Goal: Information Seeking & Learning: Learn about a topic

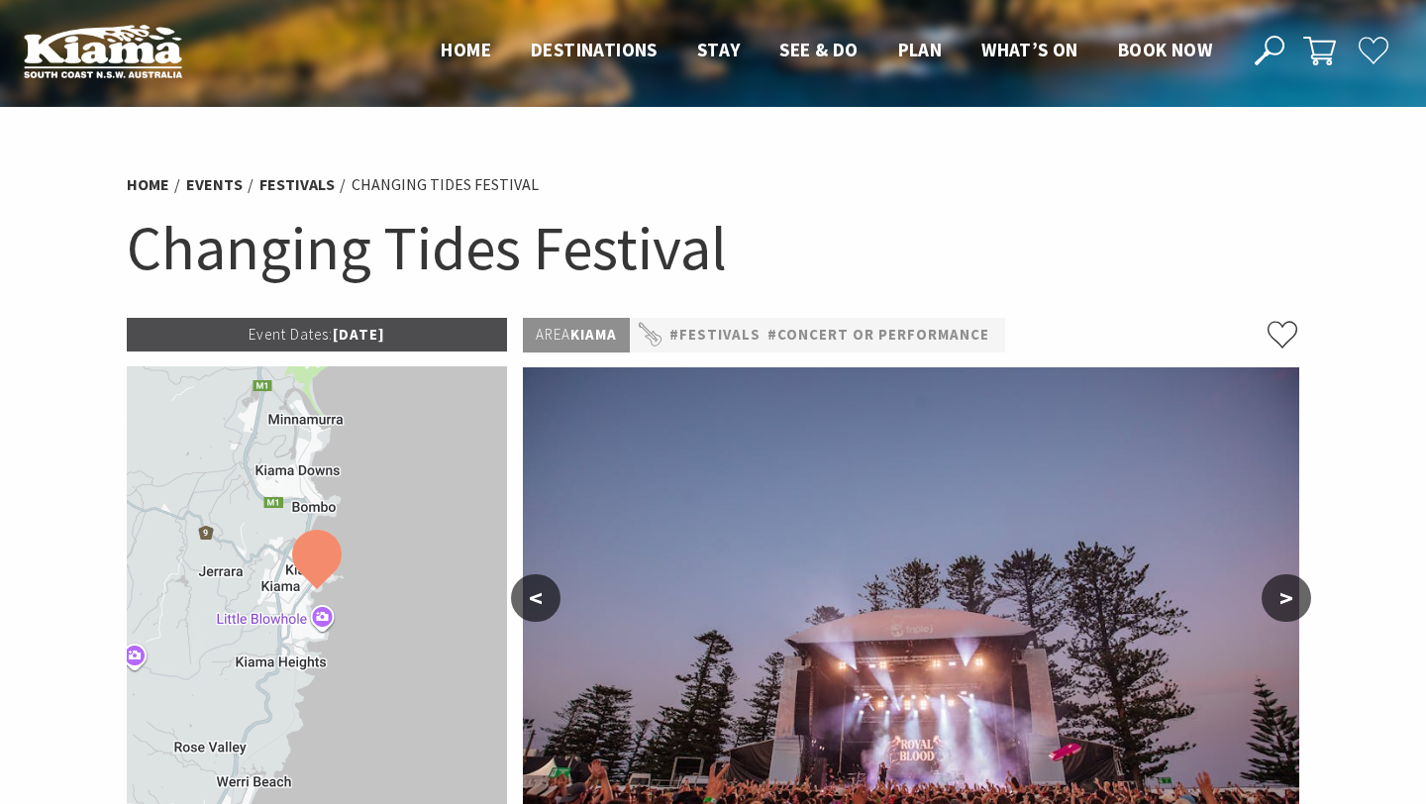
scroll to position [369, 0]
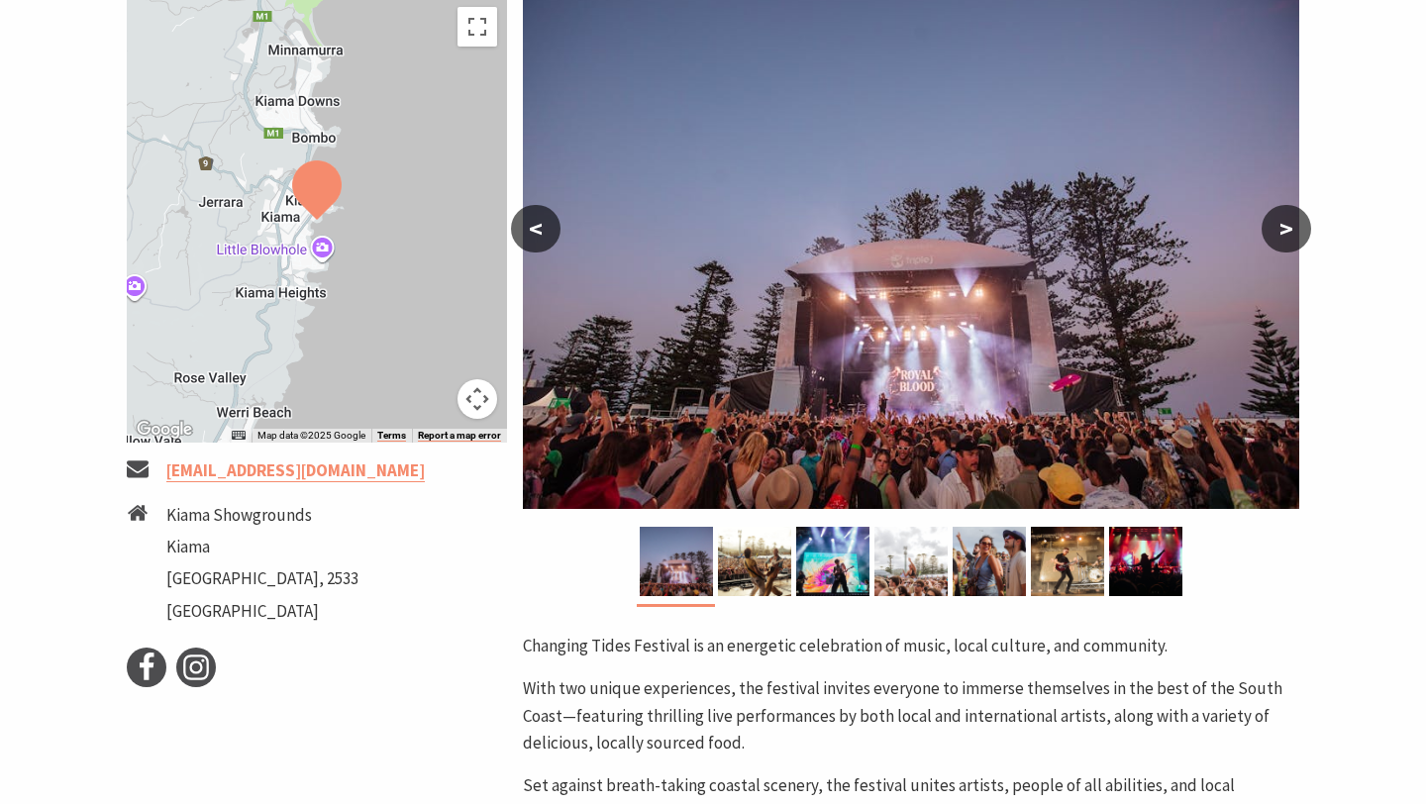
click at [1284, 229] on button ">" at bounding box center [1285, 229] width 49 height 48
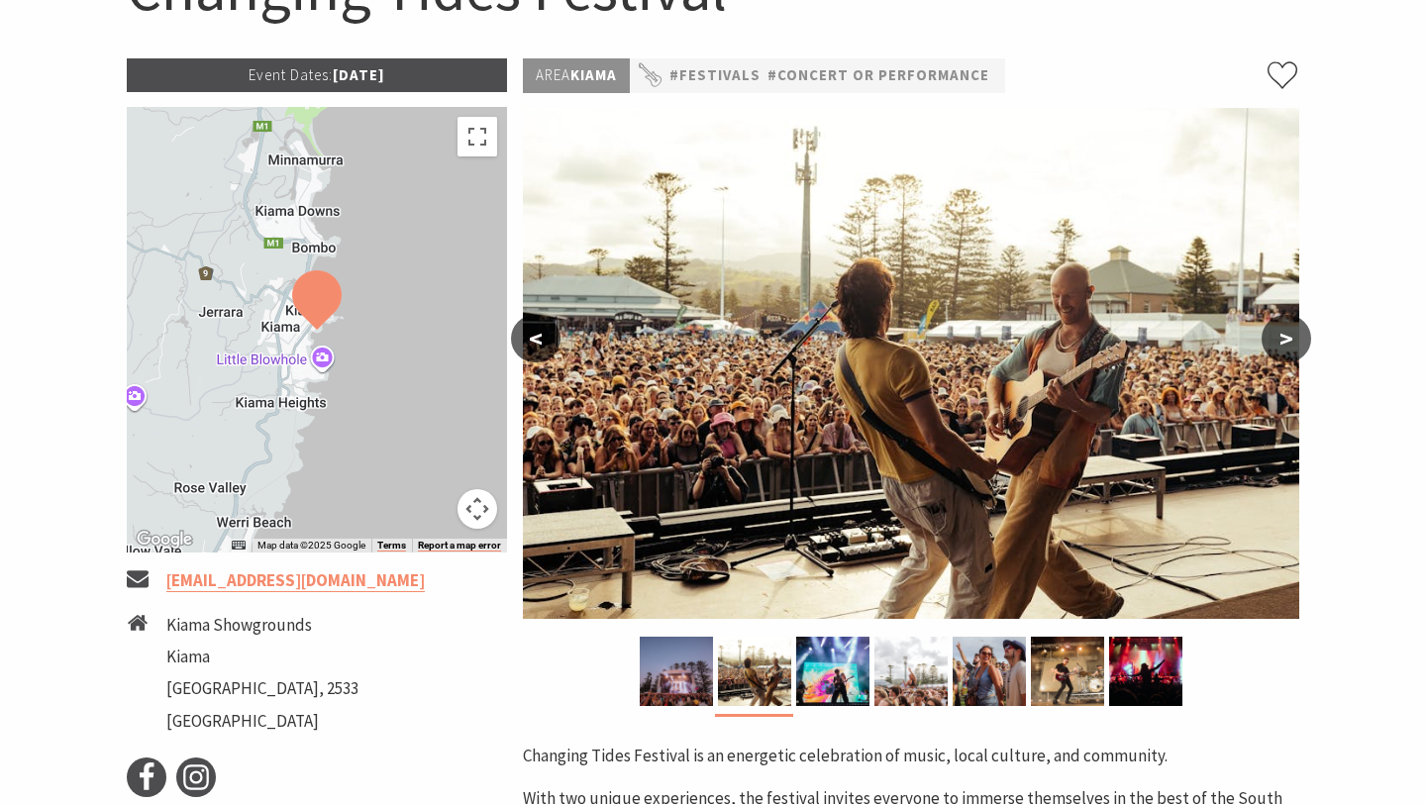
scroll to position [246, 0]
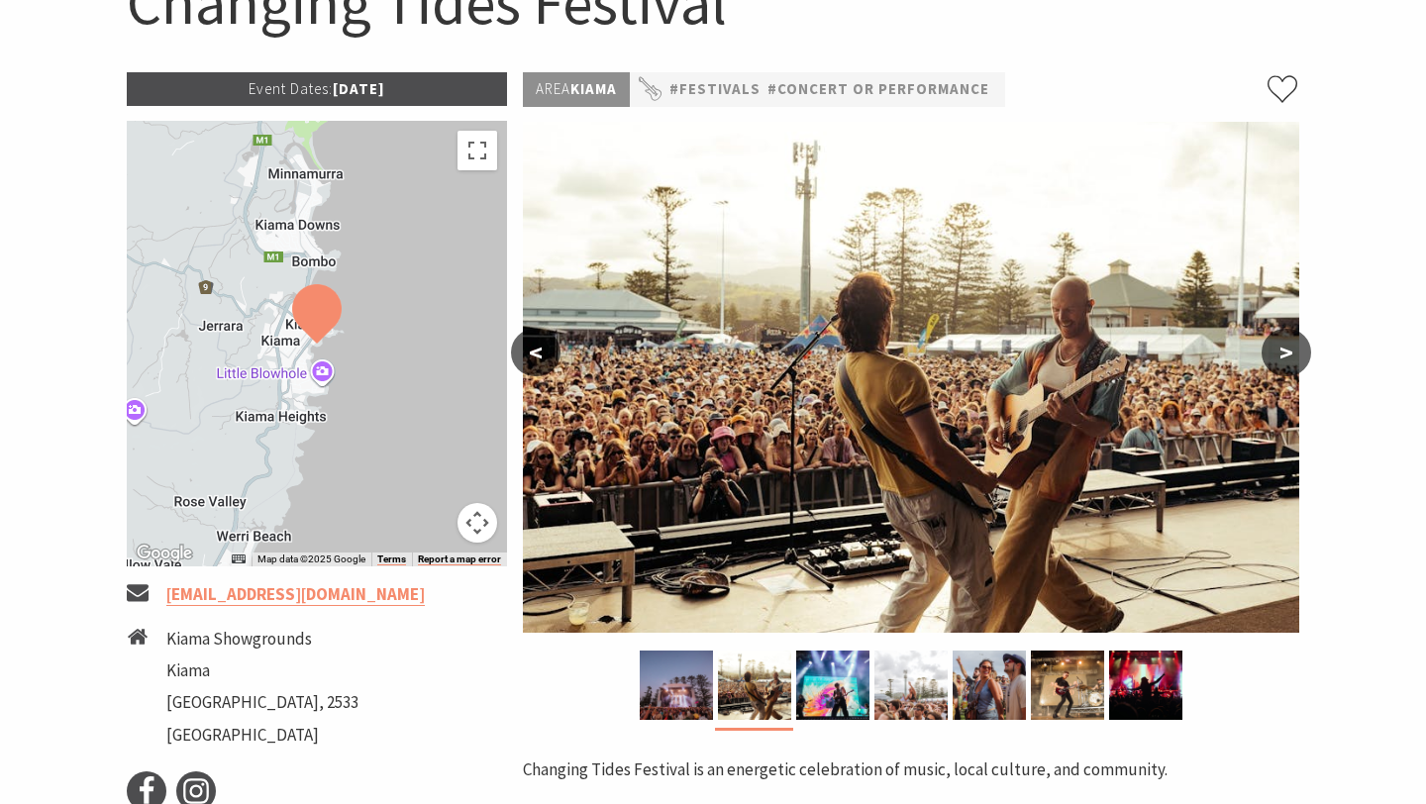
click at [1287, 353] on button ">" at bounding box center [1285, 353] width 49 height 48
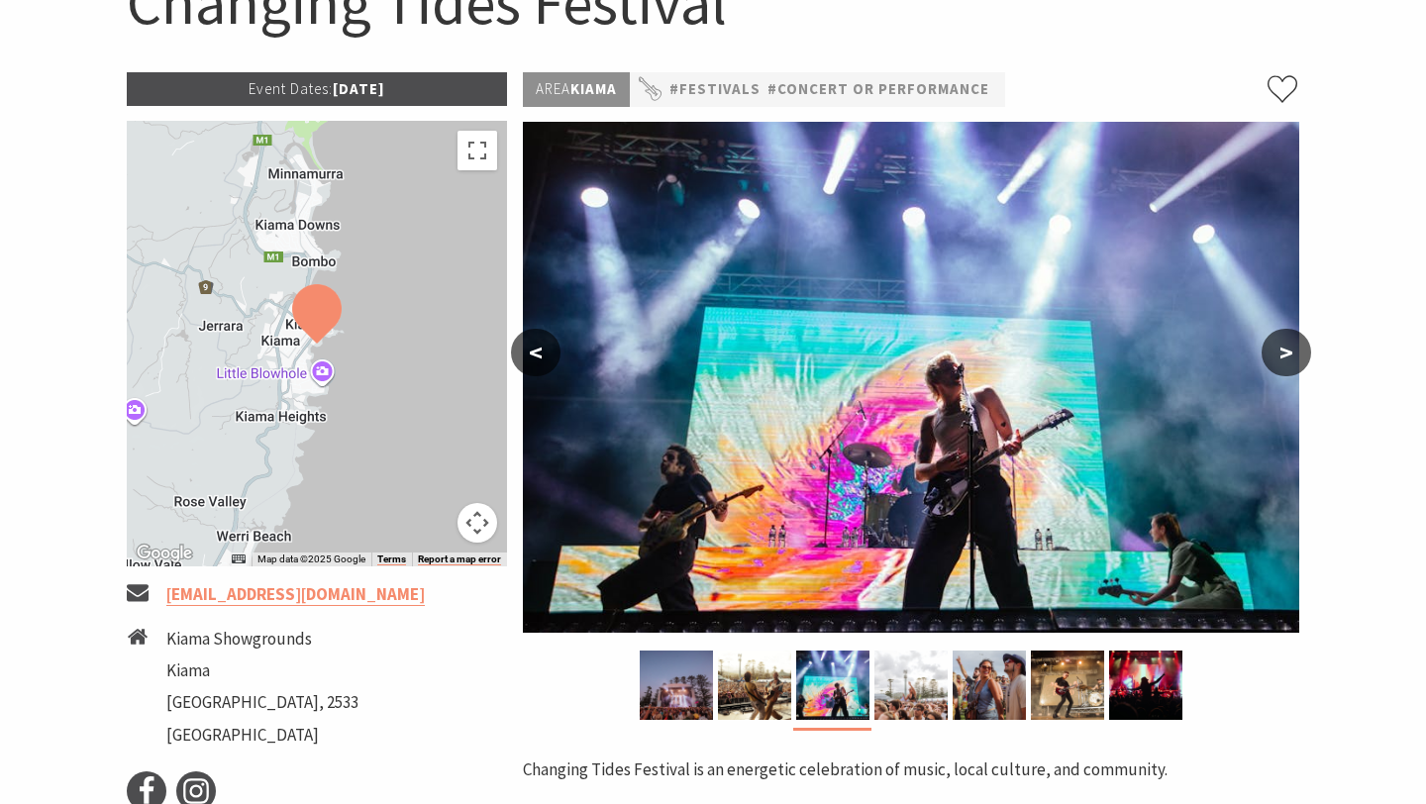
click at [1287, 353] on button ">" at bounding box center [1285, 353] width 49 height 48
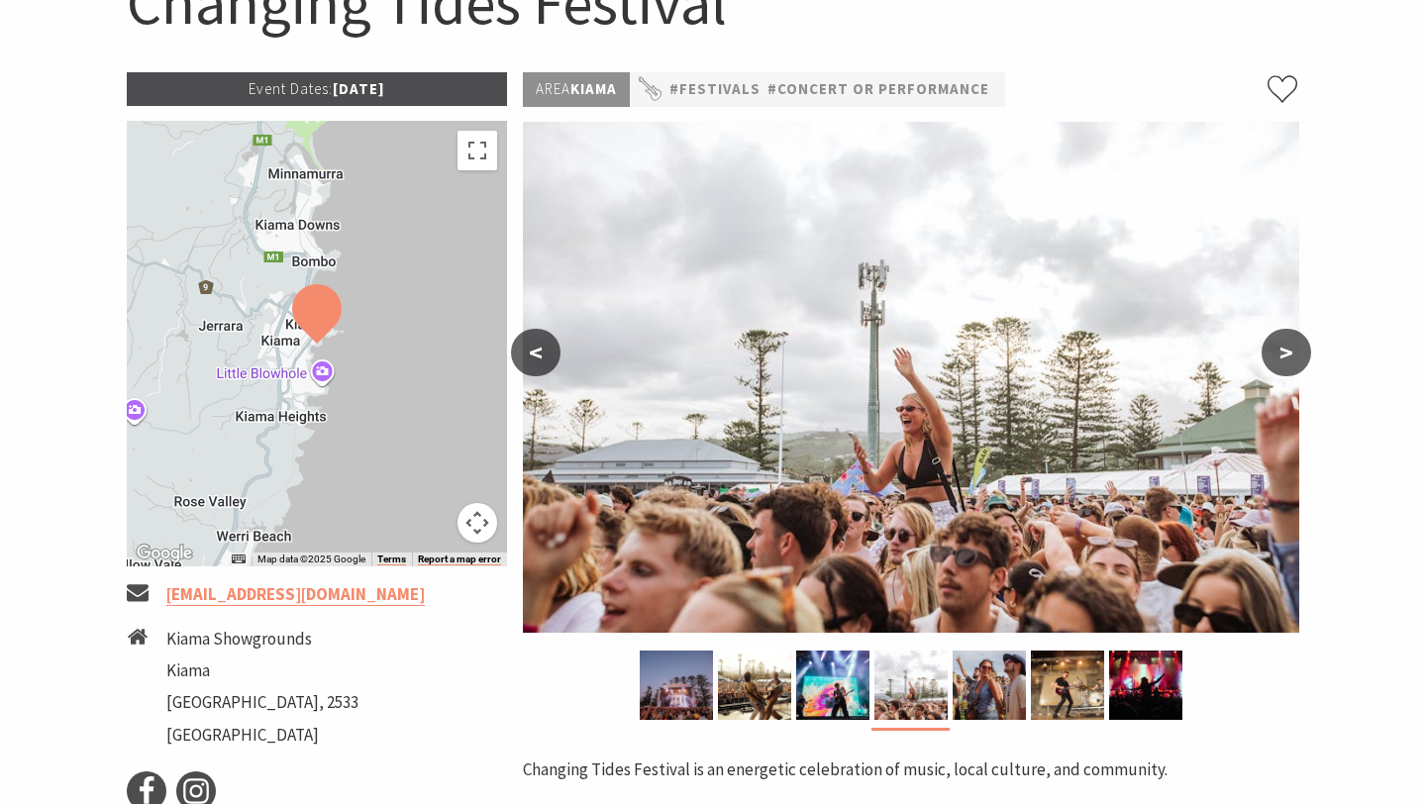
click at [1287, 353] on button ">" at bounding box center [1285, 353] width 49 height 48
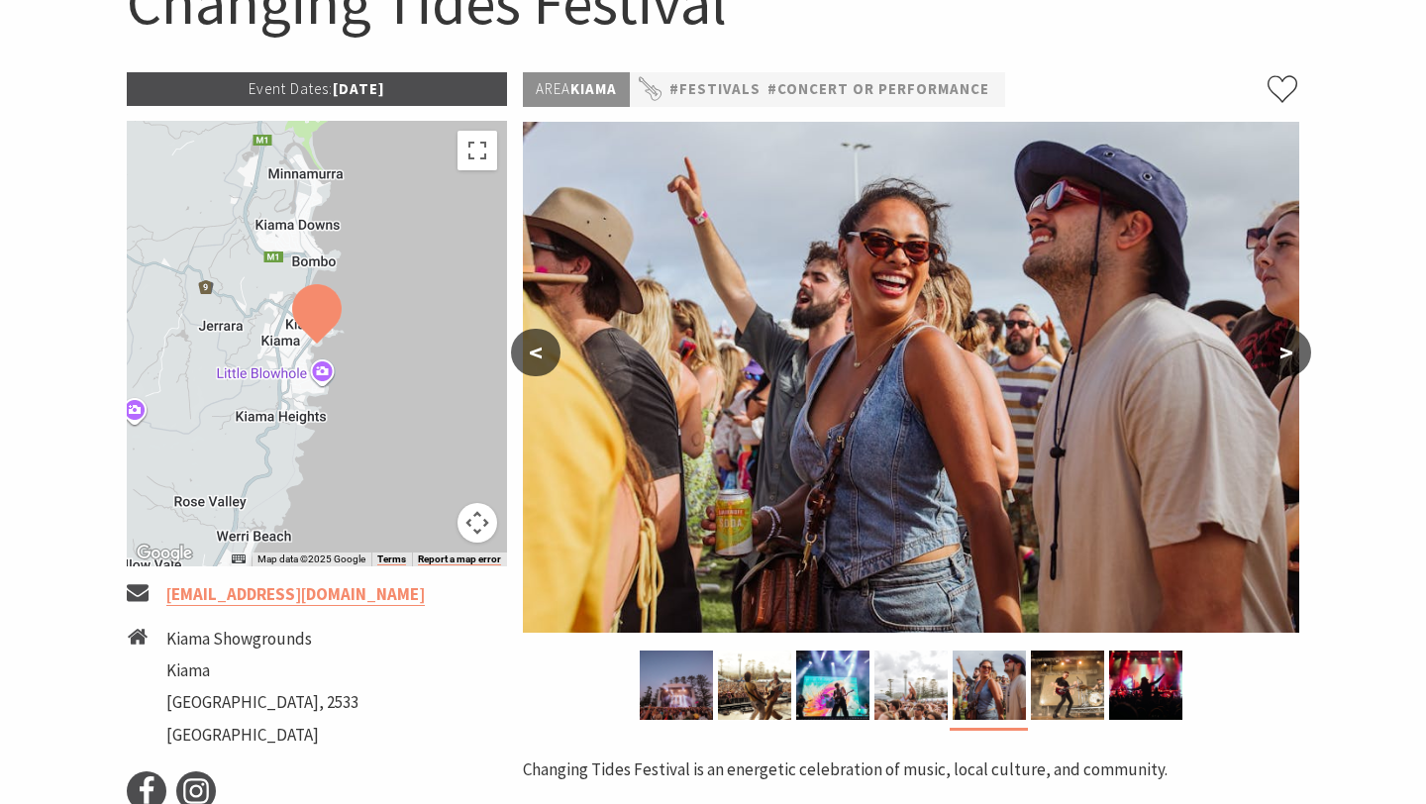
click at [1287, 353] on button ">" at bounding box center [1285, 353] width 49 height 48
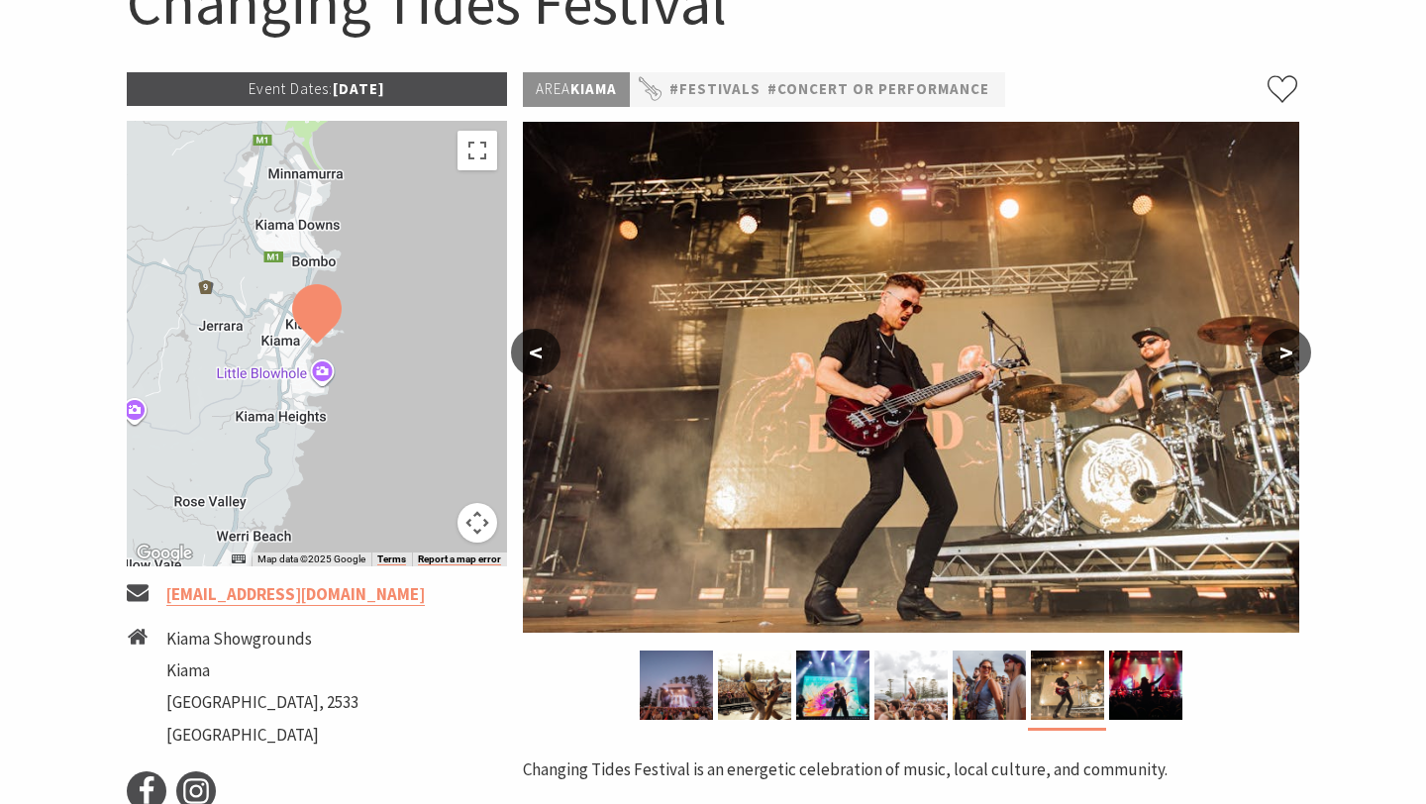
click at [1287, 353] on button ">" at bounding box center [1285, 353] width 49 height 48
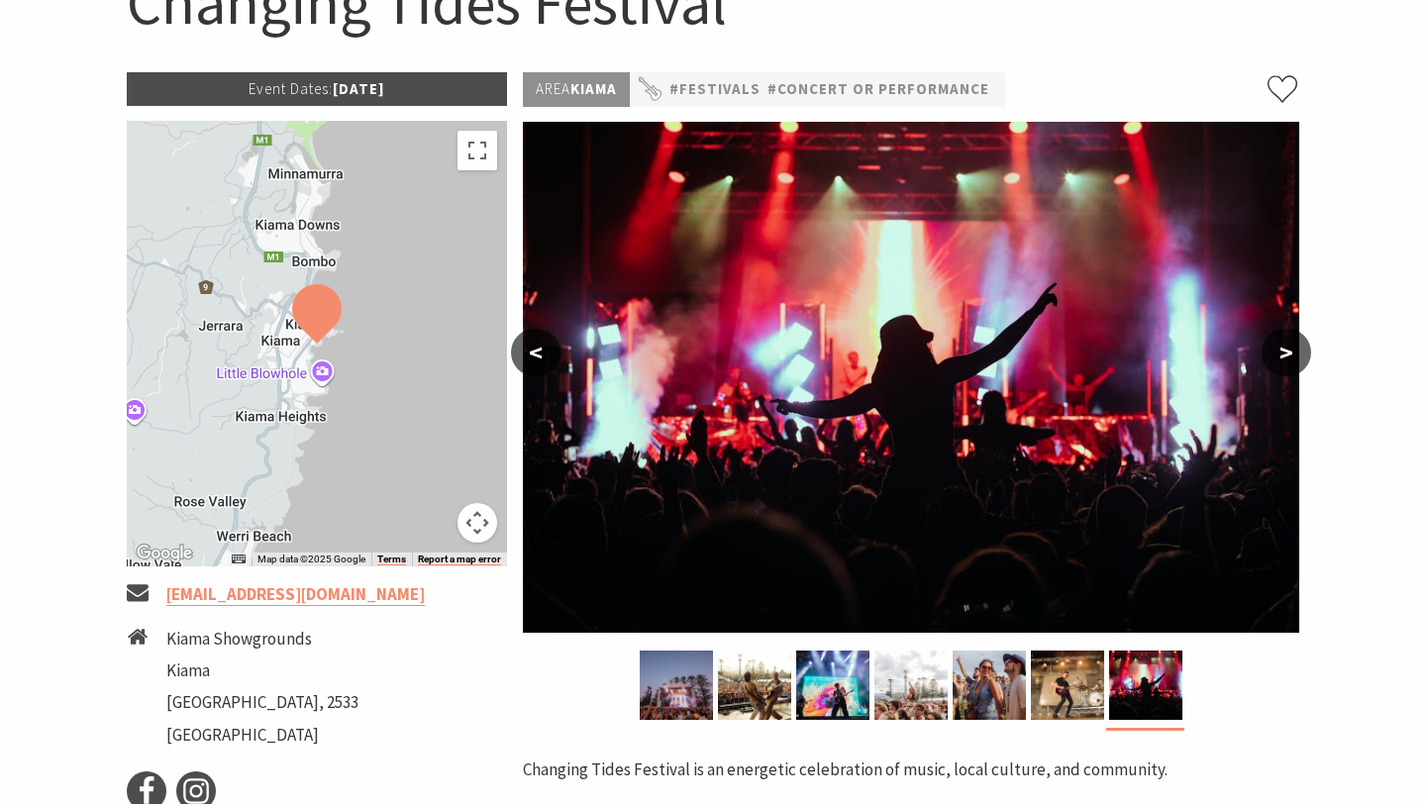
click at [1287, 353] on button ">" at bounding box center [1285, 353] width 49 height 48
click at [1294, 357] on button ">" at bounding box center [1285, 353] width 49 height 48
click at [677, 701] on img at bounding box center [676, 684] width 73 height 69
